Goal: Information Seeking & Learning: Understand process/instructions

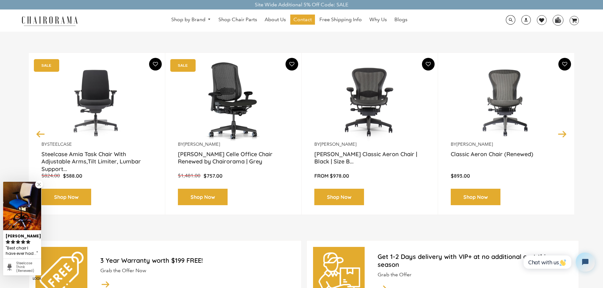
click at [38, 185] on link at bounding box center [39, 185] width 8 height 8
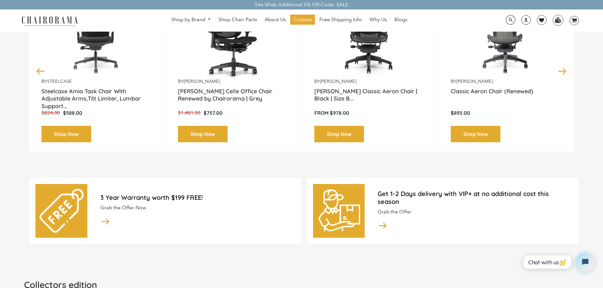
scroll to position [148, 0]
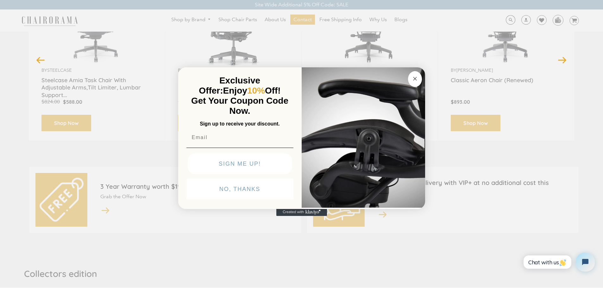
click at [415, 78] on circle "Close dialog" at bounding box center [414, 78] width 7 height 7
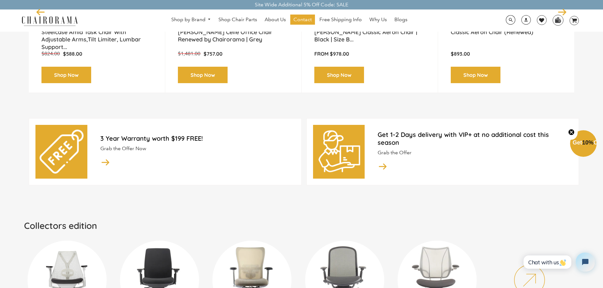
scroll to position [0, 0]
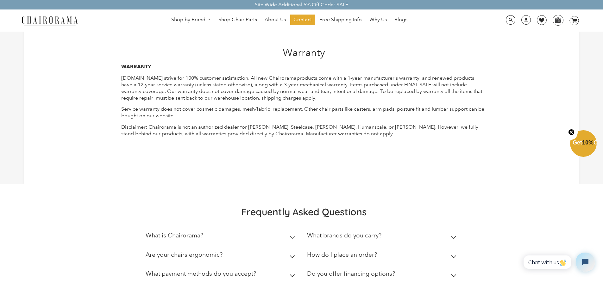
drag, startPoint x: 89, startPoint y: 74, endPoint x: 89, endPoint y: 82, distance: 7.9
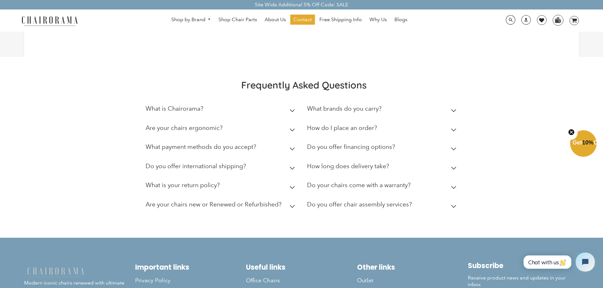
scroll to position [157, 0]
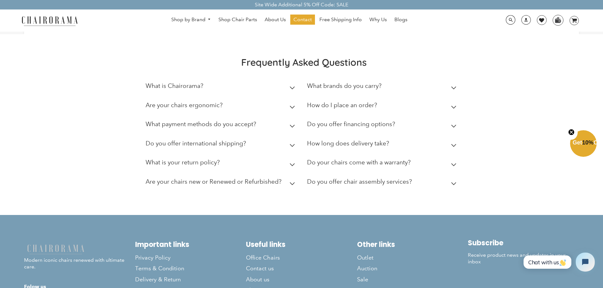
click at [294, 167] on summary "What is your return policy?" at bounding box center [222, 164] width 152 height 19
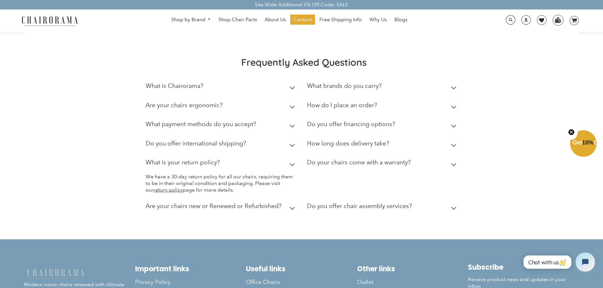
click at [296, 167] on summary "What is your return policy?" at bounding box center [222, 164] width 152 height 19
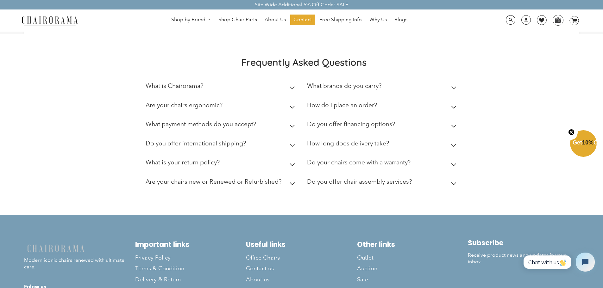
click at [434, 166] on summary "Do your chairs come with a warranty?" at bounding box center [383, 164] width 152 height 19
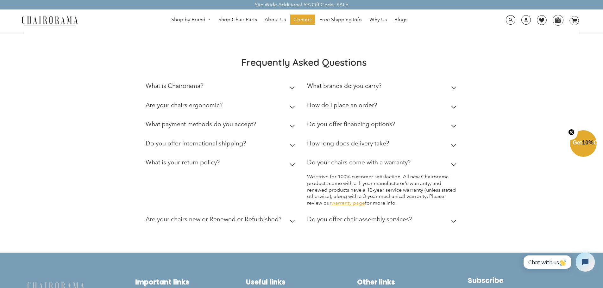
click at [347, 203] on link "warranty page" at bounding box center [349, 203] width 34 height 6
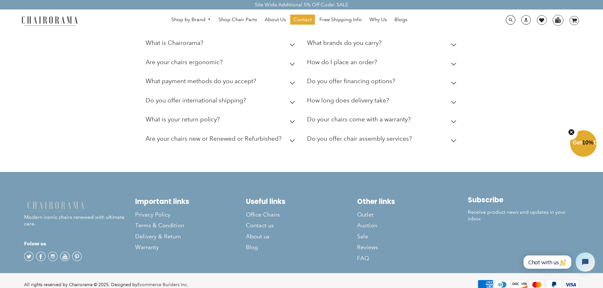
scroll to position [208, 0]
